Goal: Check status

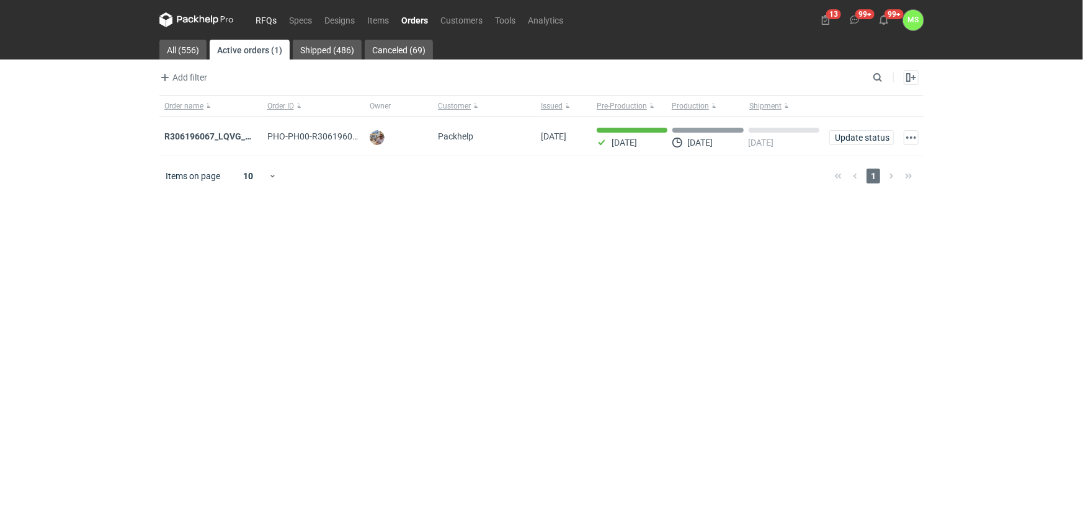
click at [259, 14] on link "RFQs" at bounding box center [265, 19] width 33 height 15
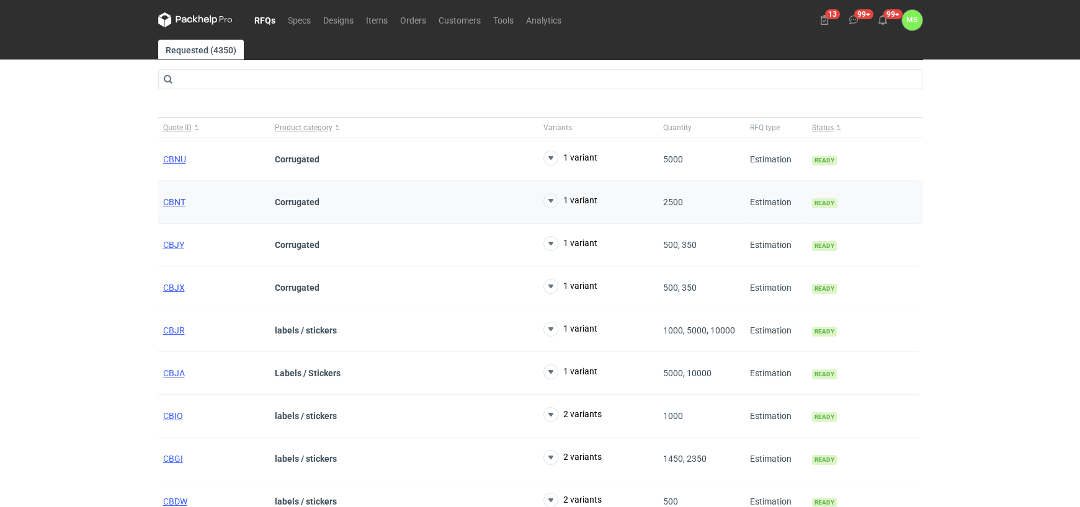
click at [172, 201] on span "CBNT" at bounding box center [174, 202] width 22 height 10
